Goal: Task Accomplishment & Management: Manage account settings

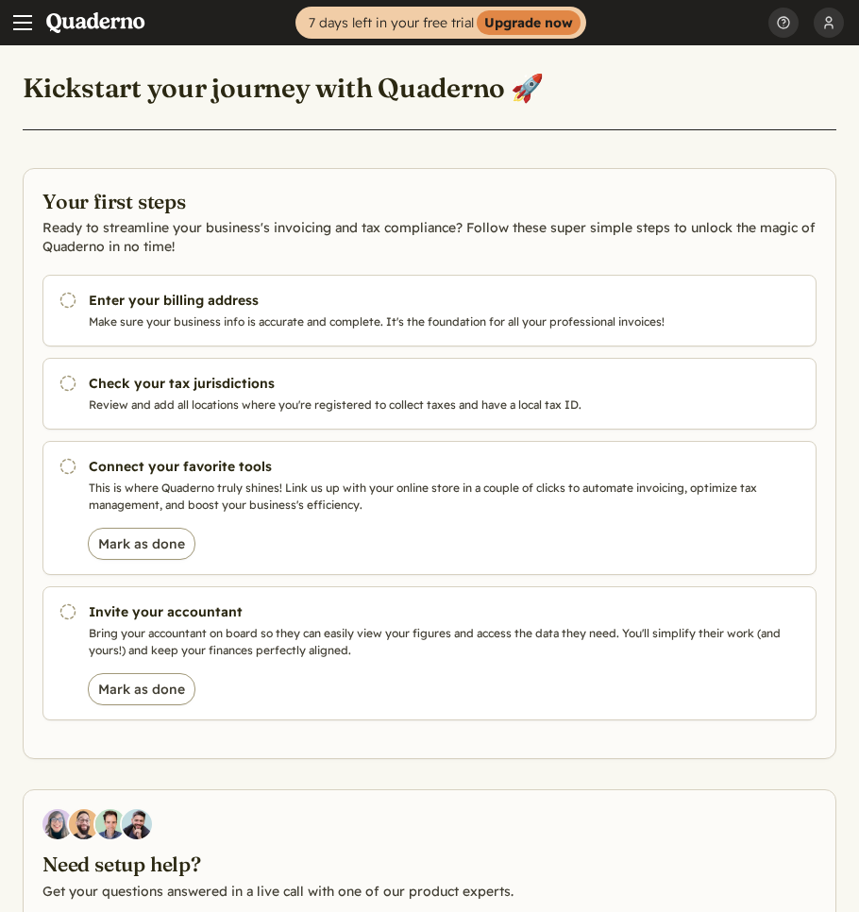
scroll to position [3, 0]
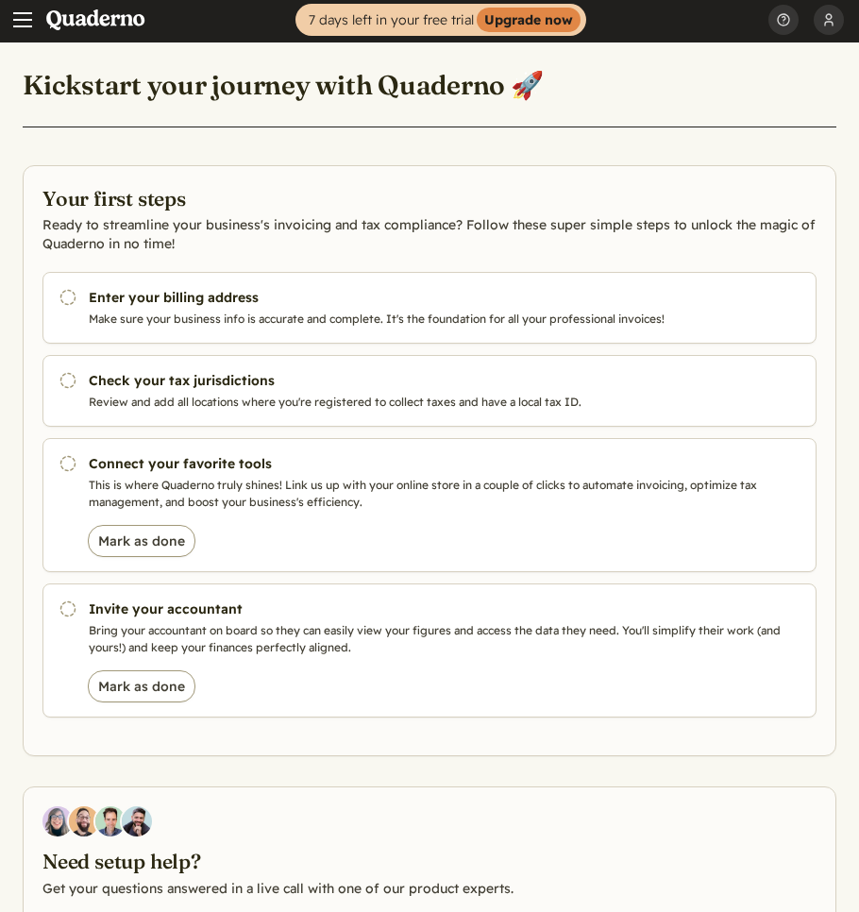
click at [34, 34] on button "Menu" at bounding box center [22, 19] width 45 height 45
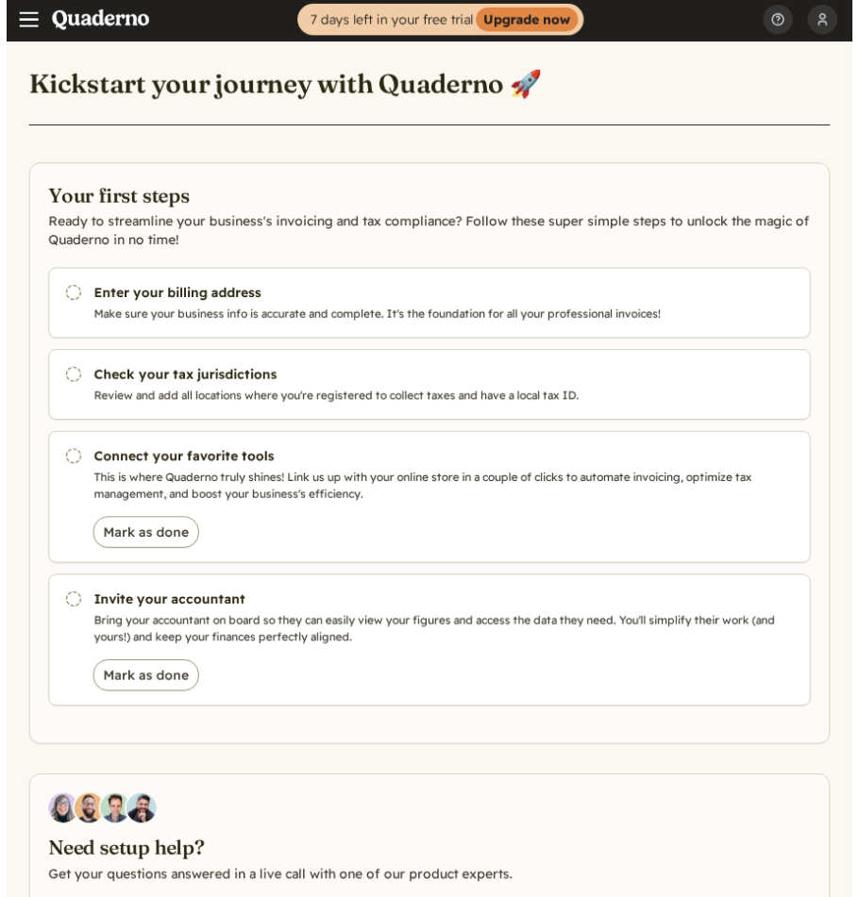
scroll to position [0, 0]
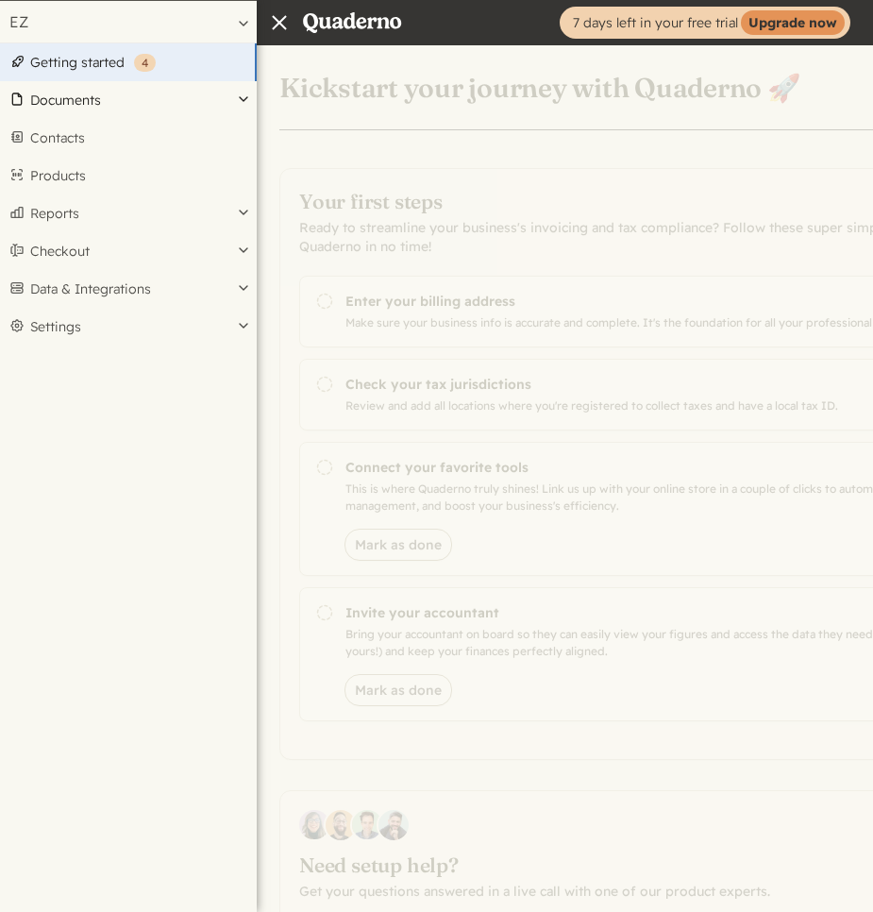
click at [185, 113] on button "Documents" at bounding box center [128, 100] width 257 height 38
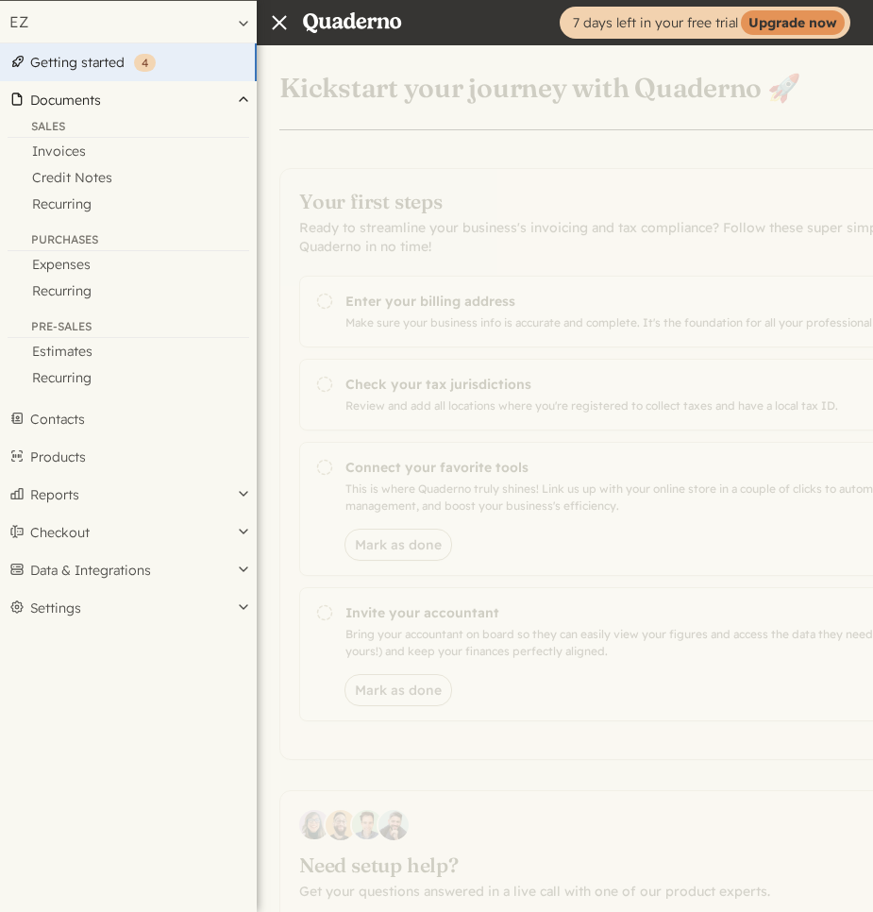
click at [185, 113] on button "Documents" at bounding box center [128, 100] width 257 height 38
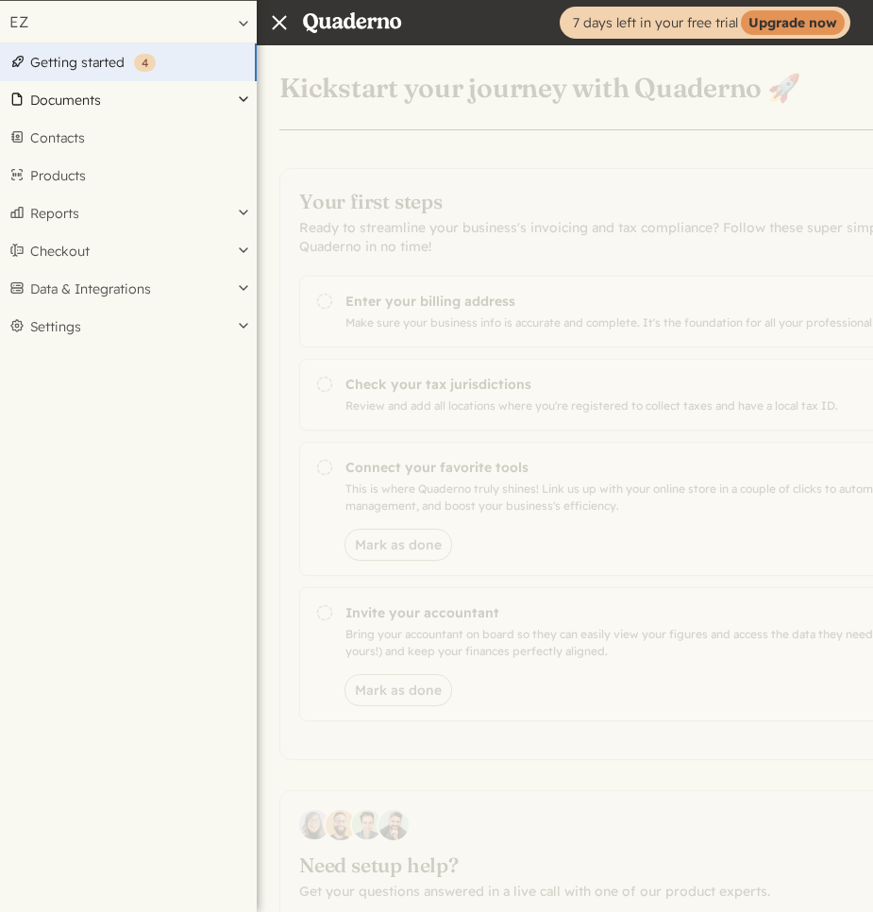
click at [185, 113] on button "Documents" at bounding box center [128, 100] width 257 height 38
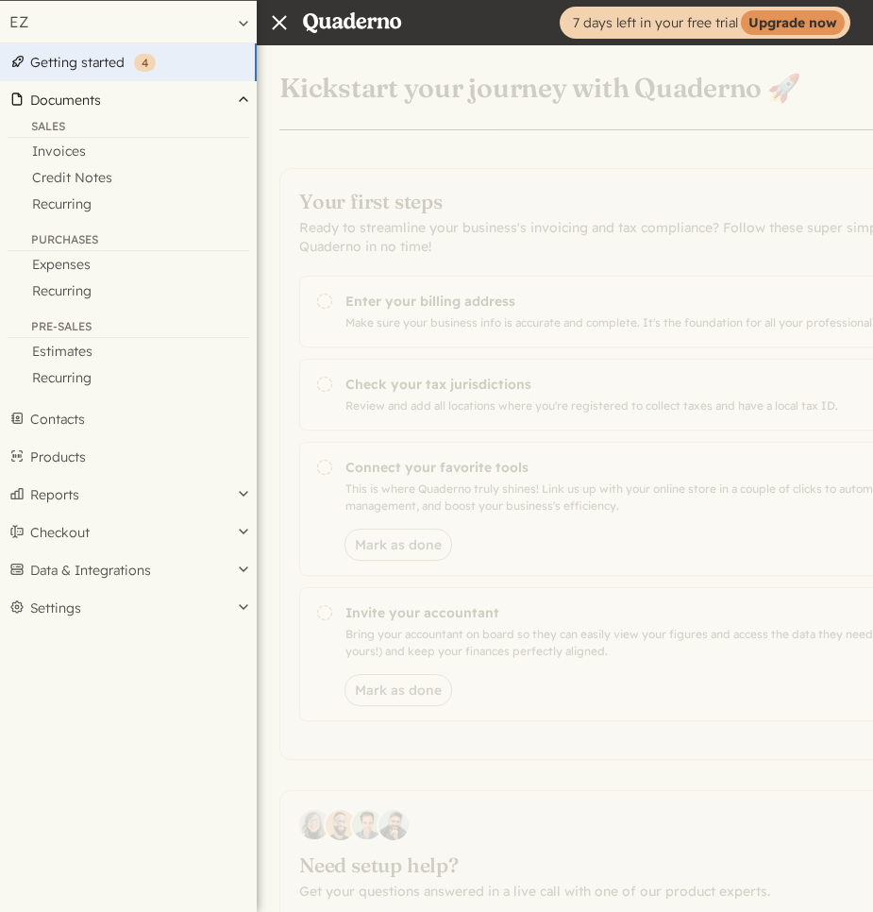
click at [185, 113] on button "Documents" at bounding box center [128, 100] width 257 height 38
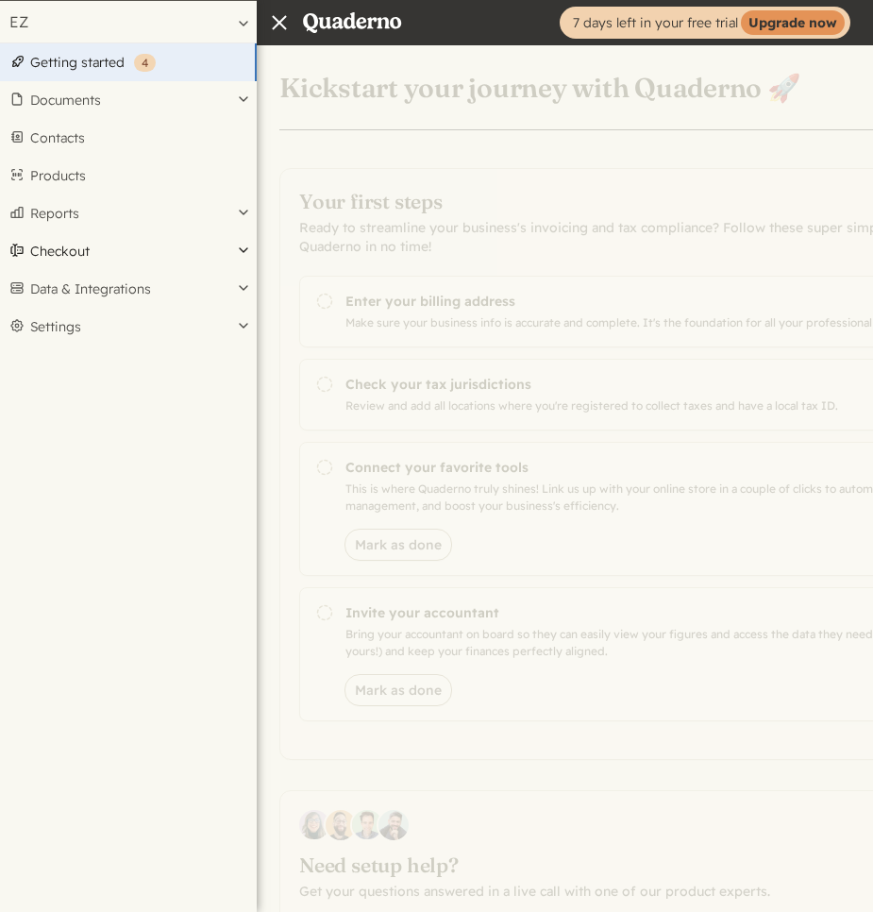
click at [214, 250] on button "Checkout" at bounding box center [128, 251] width 257 height 38
click at [494, 248] on div "Home 7 days left in your free trial Upgrade now [PERSON_NAME] Profile Security …" at bounding box center [436, 604] width 873 height 1208
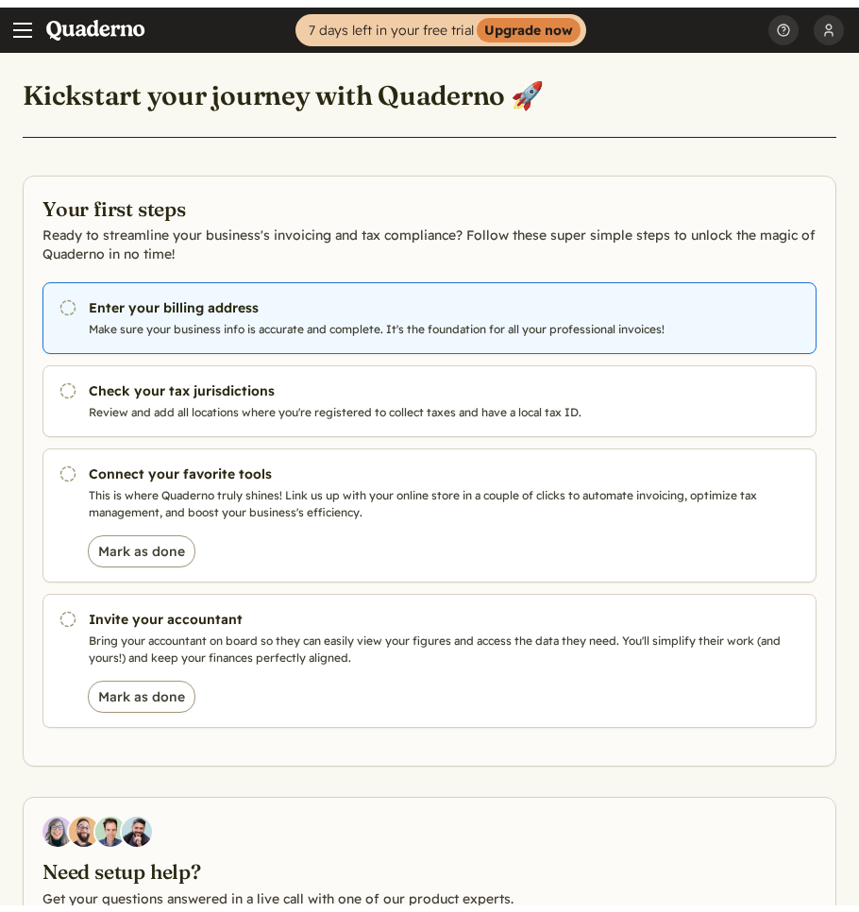
scroll to position [6, 0]
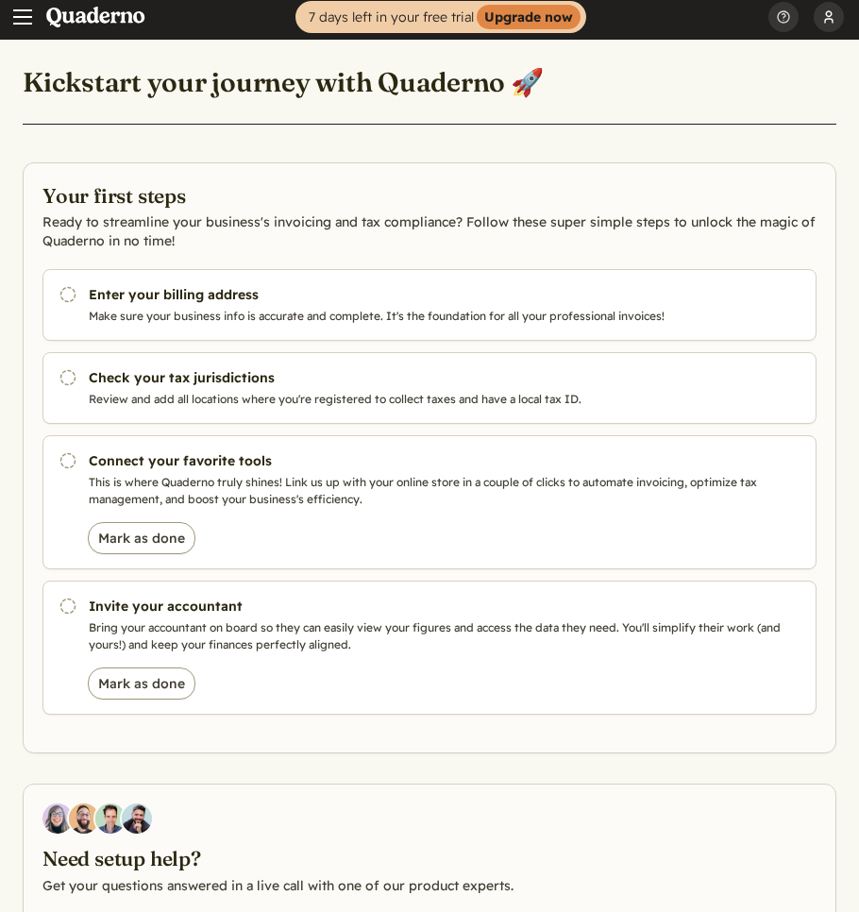
click at [825, 33] on button "[PERSON_NAME]" at bounding box center [828, 16] width 30 height 45
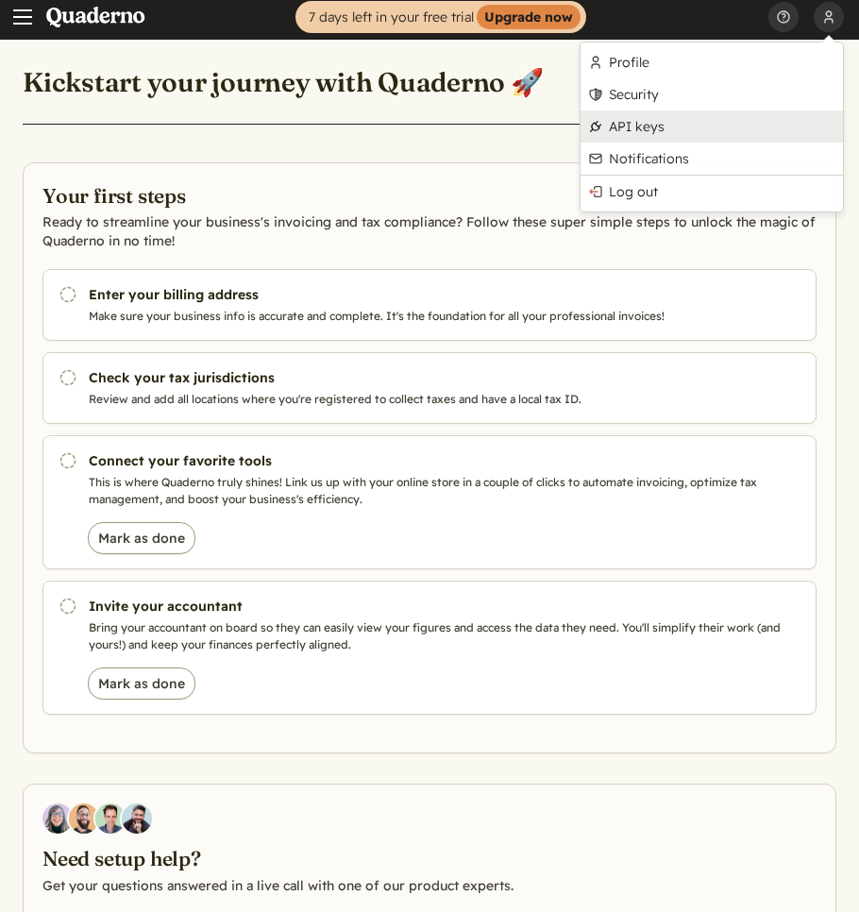
click at [659, 128] on link "API keys" at bounding box center [711, 126] width 262 height 32
